Goal: Obtain resource: Download file/media

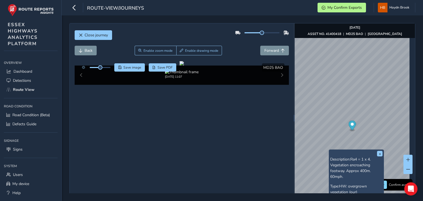
scroll to position [38, 0]
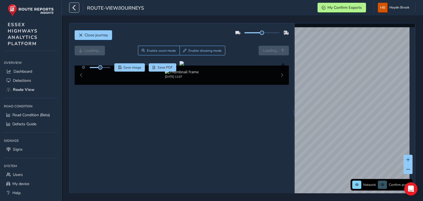
click at [75, 8] on icon "button" at bounding box center [74, 8] width 6 height 10
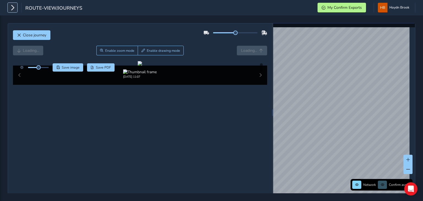
click at [13, 6] on icon "button" at bounding box center [13, 8] width 6 height 10
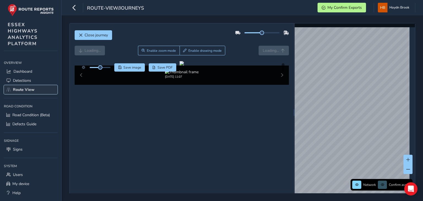
click at [23, 88] on span "Route View" at bounding box center [23, 89] width 21 height 5
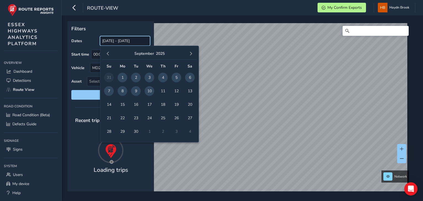
click at [124, 41] on input "[DATE] - [DATE]" at bounding box center [125, 41] width 50 height 10
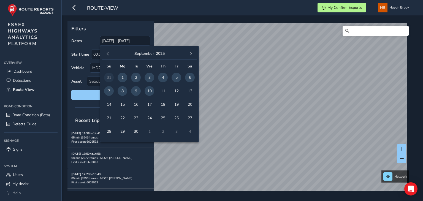
click at [151, 88] on span "10" at bounding box center [150, 91] width 10 height 10
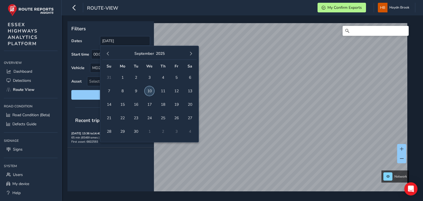
click at [151, 91] on span "10" at bounding box center [150, 91] width 10 height 10
type input "[DATE] - [DATE]"
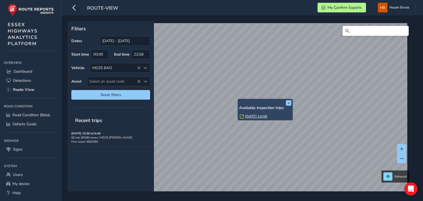
click at [258, 116] on link "[DATE] 14:08" at bounding box center [256, 116] width 22 height 5
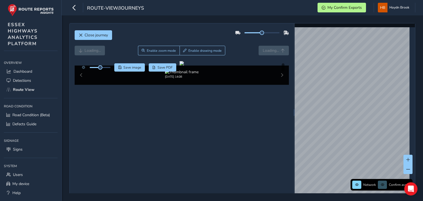
click at [237, 47] on div "Loading... Enable zoom mode Enable drawing mode Loading..." at bounding box center [182, 51] width 214 height 10
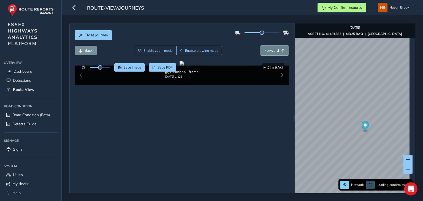
click at [271, 50] on span "Forward" at bounding box center [271, 50] width 15 height 5
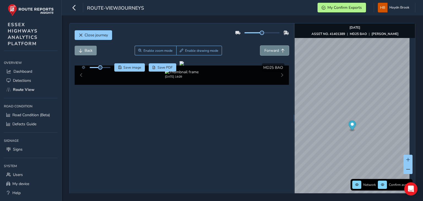
click at [271, 50] on span "Forward" at bounding box center [271, 50] width 15 height 5
click at [155, 45] on div "Close journey" at bounding box center [182, 37] width 214 height 18
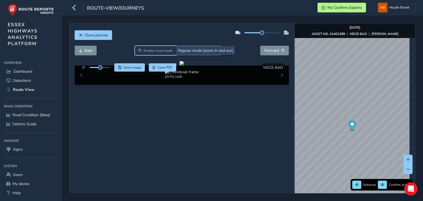
click at [158, 51] on span "Enable zoom mode" at bounding box center [157, 50] width 29 height 4
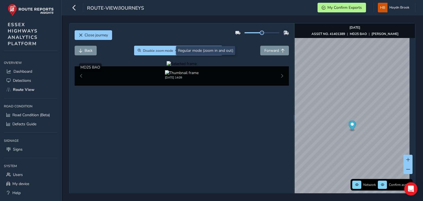
click at [197, 66] on div at bounding box center [182, 63] width 30 height 5
click at [202, 131] on img at bounding box center [212, 91] width 793 height 446
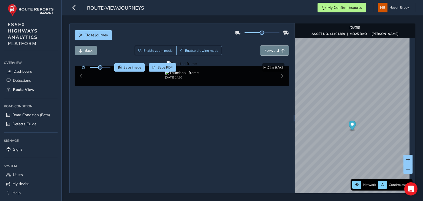
click at [276, 51] on button "Forward" at bounding box center [274, 51] width 29 height 10
click at [176, 66] on div at bounding box center [182, 63] width 30 height 5
click at [176, 141] on img at bounding box center [283, 64] width 793 height 446
click at [94, 49] on button "Back" at bounding box center [86, 51] width 22 height 10
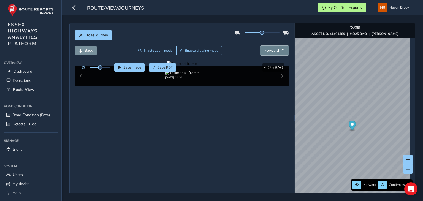
click at [264, 50] on span "Forward" at bounding box center [271, 50] width 15 height 5
click at [129, 67] on span "Save image" at bounding box center [132, 67] width 18 height 4
click at [265, 51] on span "Forward" at bounding box center [271, 50] width 15 height 5
click at [352, 165] on img "Preview frame" at bounding box center [359, 163] width 14 height 4
click at [270, 51] on span "Forward" at bounding box center [271, 50] width 15 height 5
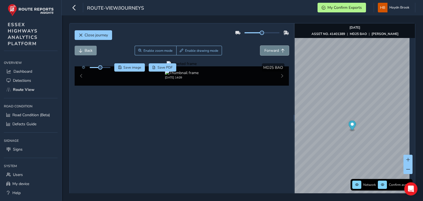
click at [270, 51] on span "Forward" at bounding box center [271, 50] width 15 height 5
click at [81, 51] on span "Back" at bounding box center [81, 51] width 4 height 4
click at [271, 53] on button "Forward" at bounding box center [274, 51] width 29 height 10
click at [133, 69] on span "Save image" at bounding box center [132, 67] width 18 height 4
click at [325, 134] on img "Preview frame" at bounding box center [332, 131] width 14 height 4
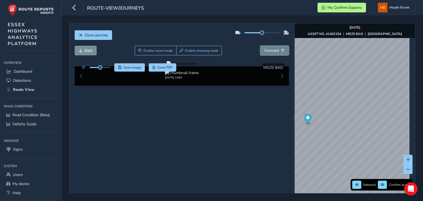
click at [265, 47] on button "Forward" at bounding box center [274, 51] width 29 height 10
click at [136, 66] on span "Save image" at bounding box center [132, 67] width 18 height 4
click at [273, 50] on span "Forward" at bounding box center [271, 50] width 15 height 5
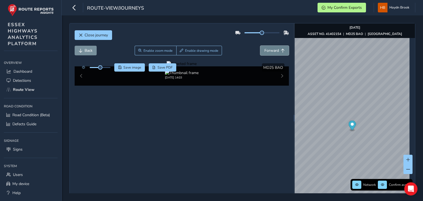
click at [273, 50] on span "Forward" at bounding box center [271, 50] width 15 height 5
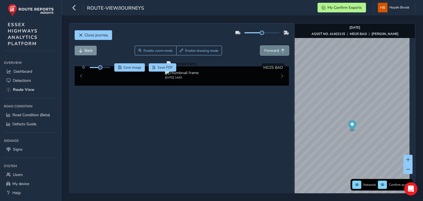
click at [273, 50] on span "Forward" at bounding box center [271, 50] width 15 height 5
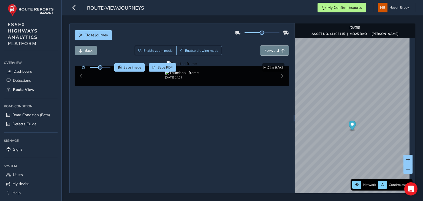
click at [273, 50] on span "Forward" at bounding box center [271, 50] width 15 height 5
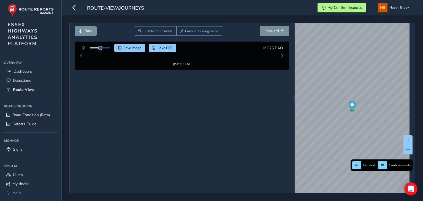
scroll to position [21, 0]
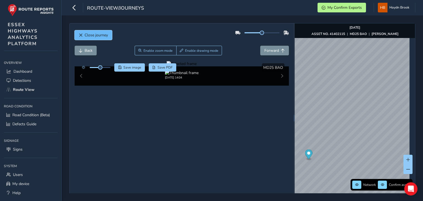
click at [100, 36] on span "Close journey" at bounding box center [96, 34] width 23 height 5
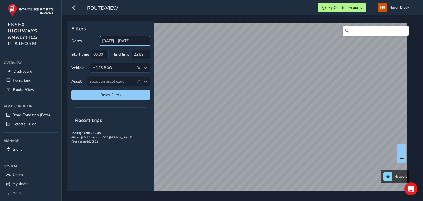
click at [119, 42] on input "[DATE] - [DATE]" at bounding box center [125, 41] width 50 height 10
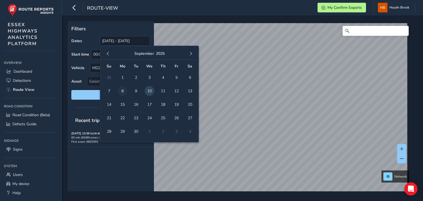
click at [123, 90] on span "8" at bounding box center [123, 91] width 10 height 10
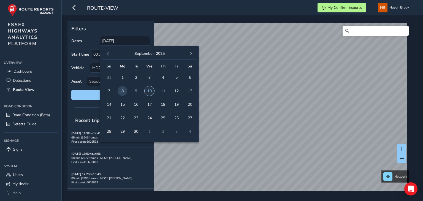
click at [150, 90] on span "10" at bounding box center [150, 91] width 10 height 10
type input "[DATE] - [DATE]"
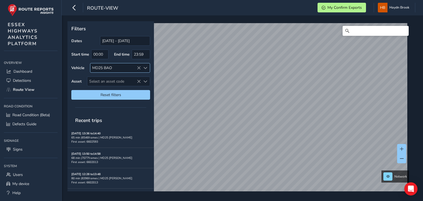
click at [139, 67] on icon at bounding box center [139, 68] width 4 height 4
